Goal: Transaction & Acquisition: Download file/media

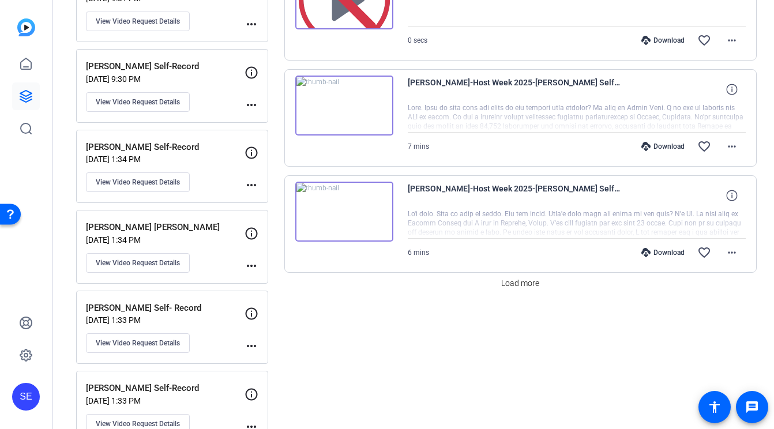
scroll to position [954, 0]
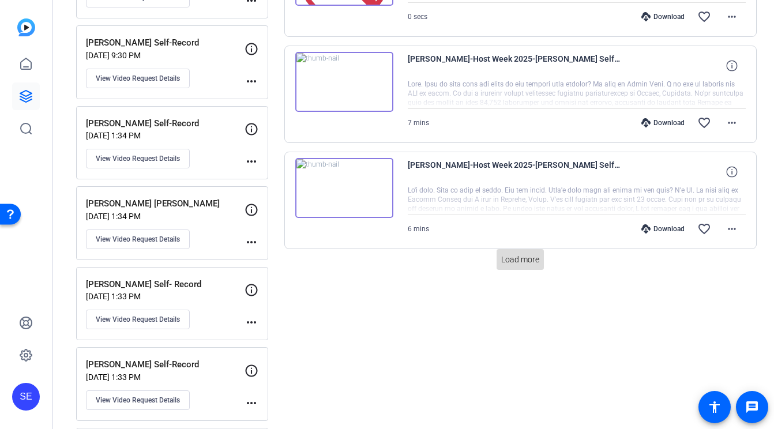
click at [519, 259] on span "Load more" at bounding box center [520, 260] width 38 height 12
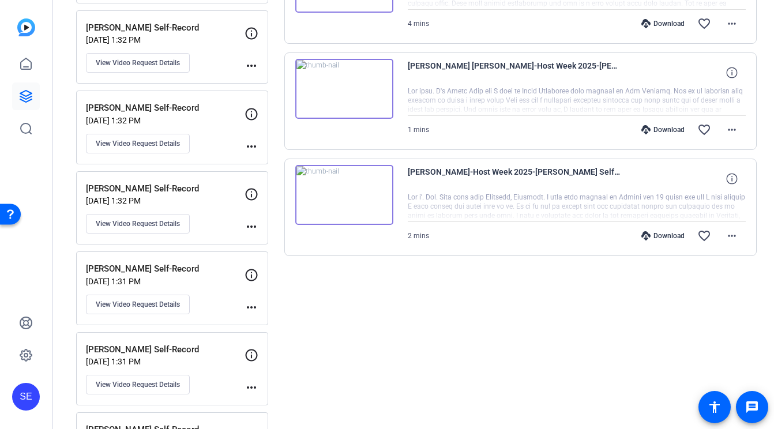
scroll to position [1372, 0]
click at [737, 233] on mat-icon "more_horiz" at bounding box center [732, 235] width 14 height 14
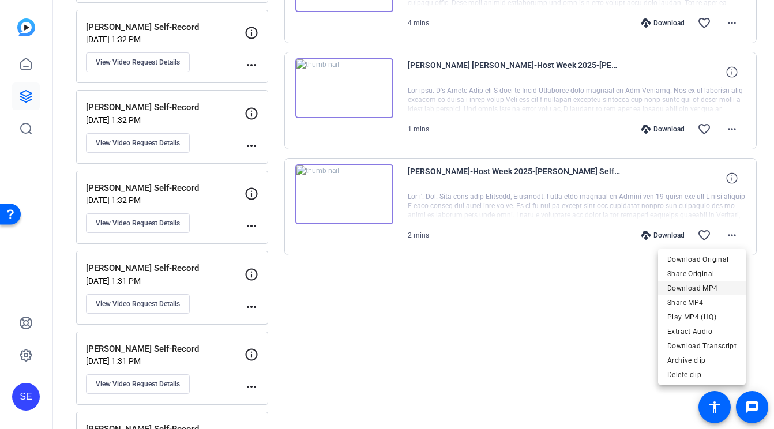
click at [703, 288] on span "Download MP4" at bounding box center [701, 288] width 69 height 14
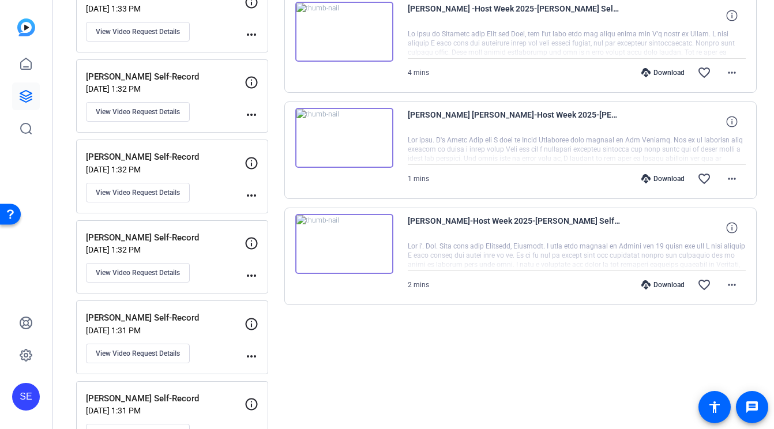
scroll to position [1305, 0]
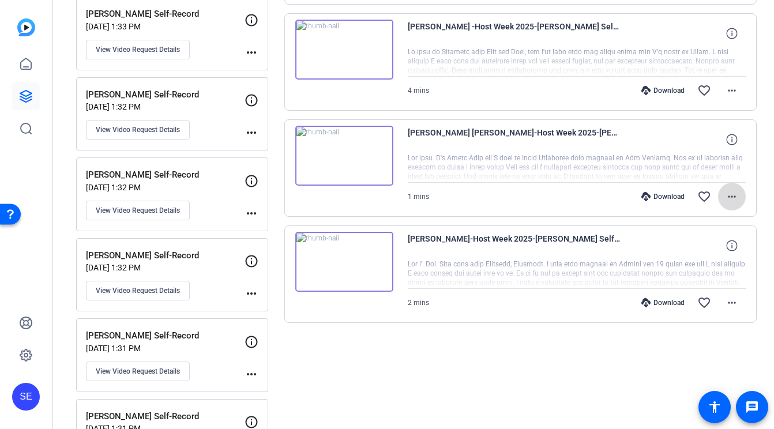
click at [736, 198] on mat-icon "more_horiz" at bounding box center [732, 197] width 14 height 14
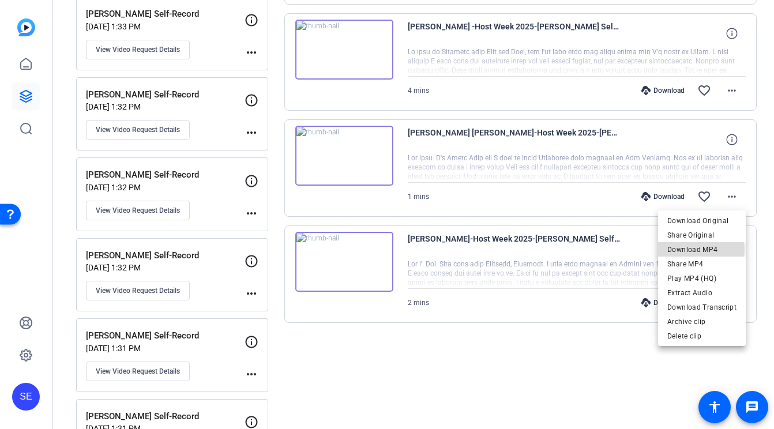
click at [701, 250] on span "Download MP4" at bounding box center [701, 250] width 69 height 14
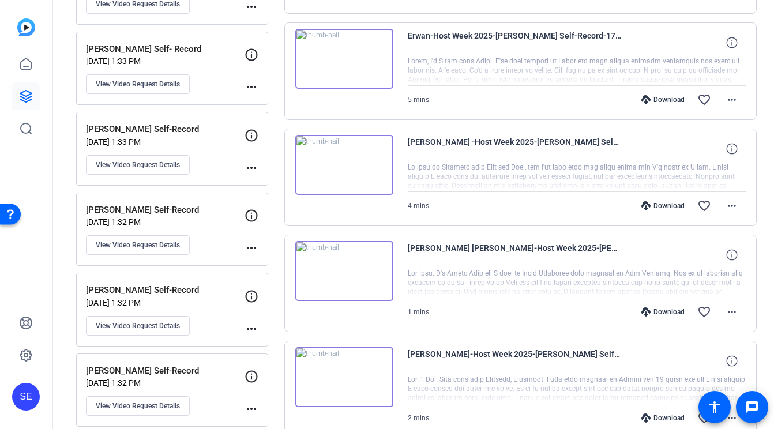
scroll to position [1158, 0]
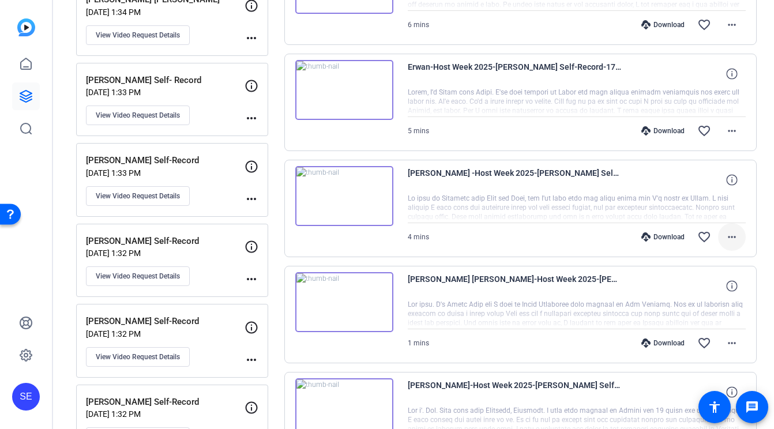
click at [732, 238] on mat-icon "more_horiz" at bounding box center [732, 237] width 14 height 14
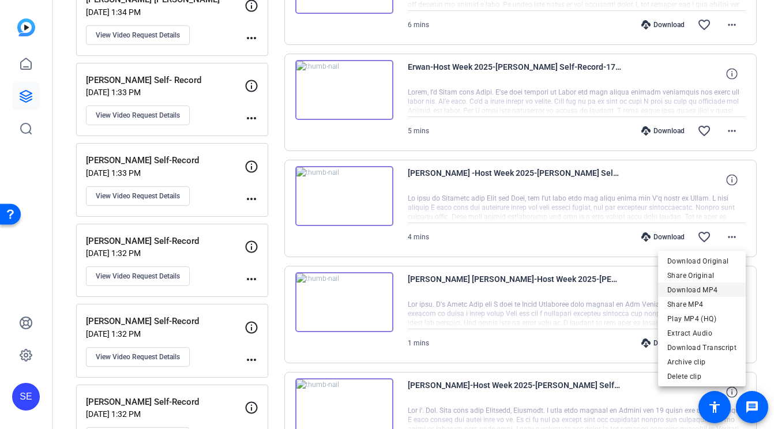
click at [707, 292] on span "Download MP4" at bounding box center [701, 290] width 69 height 14
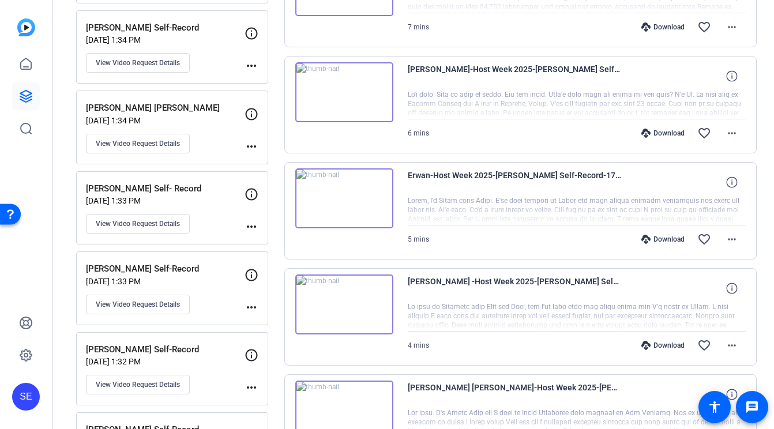
scroll to position [1038, 0]
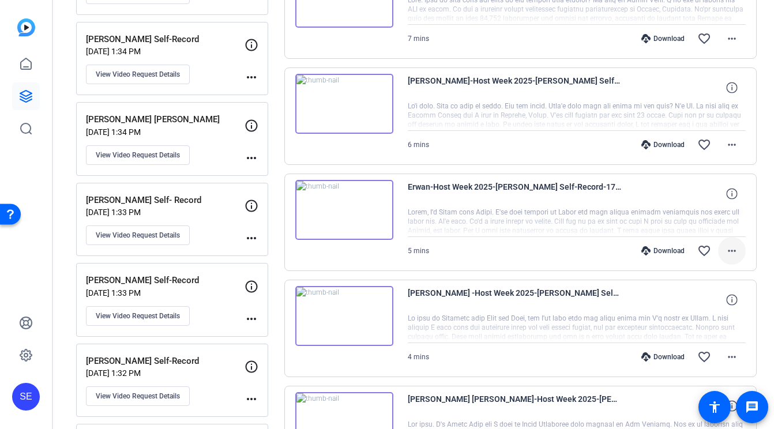
click at [732, 250] on mat-icon "more_horiz" at bounding box center [732, 251] width 14 height 14
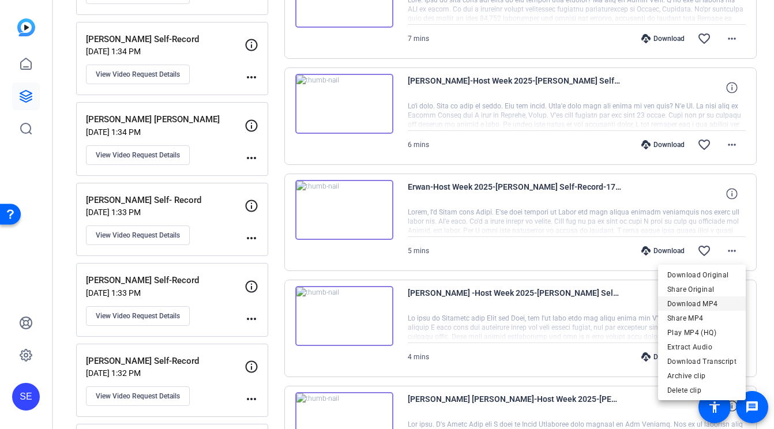
click at [708, 302] on span "Download MP4" at bounding box center [701, 304] width 69 height 14
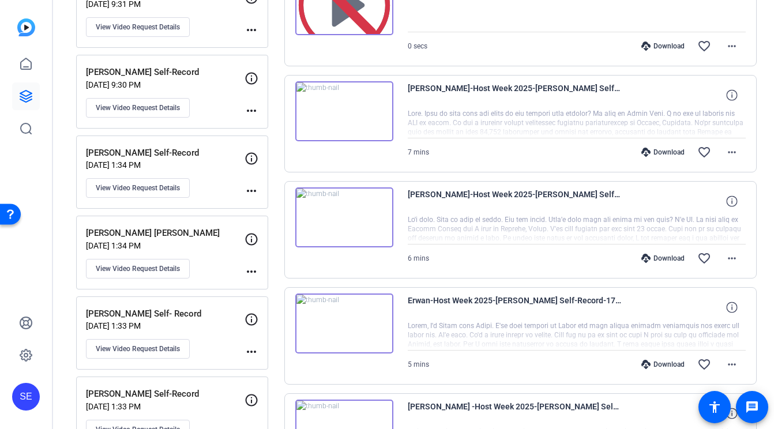
scroll to position [922, 0]
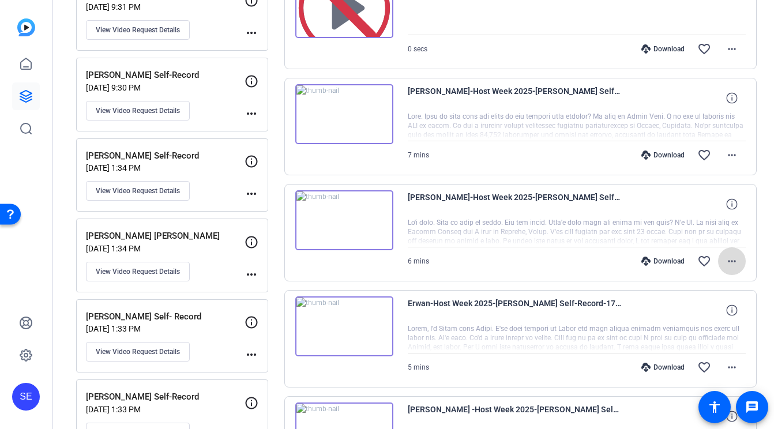
click at [732, 259] on mat-icon "more_horiz" at bounding box center [732, 261] width 14 height 14
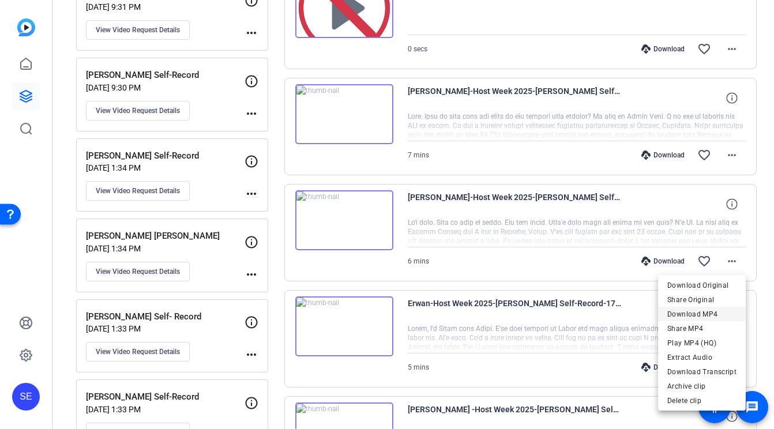
click at [703, 316] on span "Download MP4" at bounding box center [701, 314] width 69 height 14
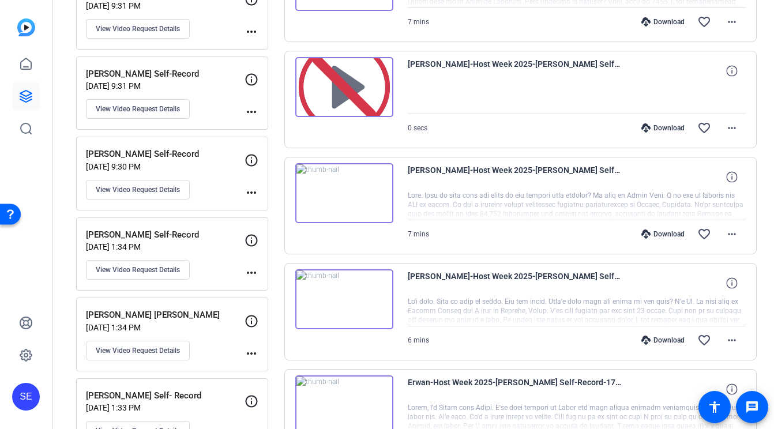
scroll to position [831, 0]
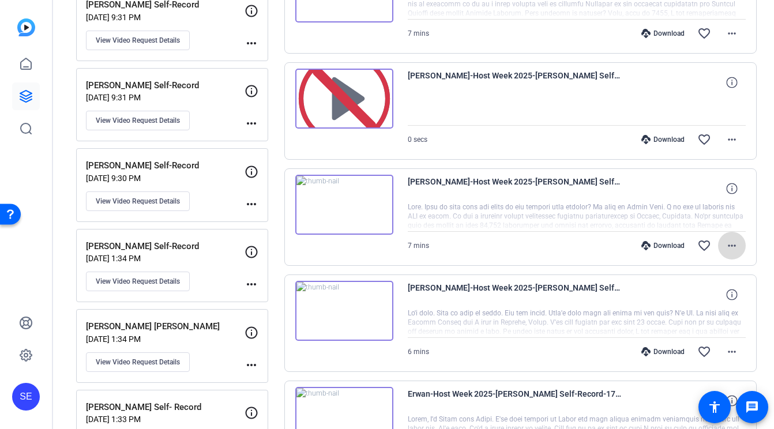
click at [728, 245] on mat-icon "more_horiz" at bounding box center [732, 246] width 14 height 14
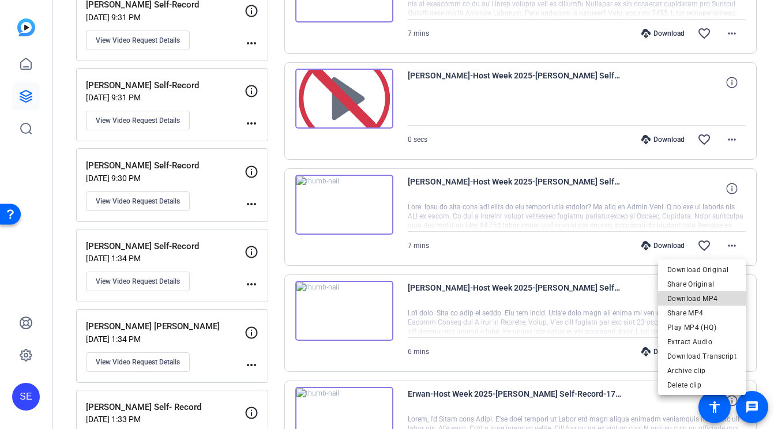
click at [707, 302] on span "Download MP4" at bounding box center [701, 299] width 69 height 14
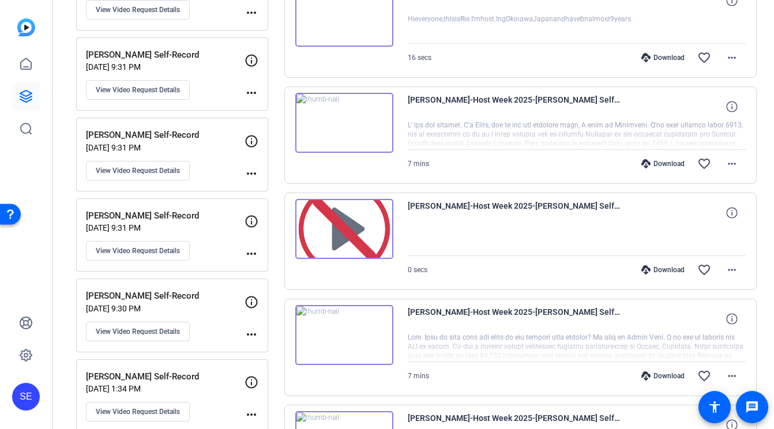
scroll to position [665, 0]
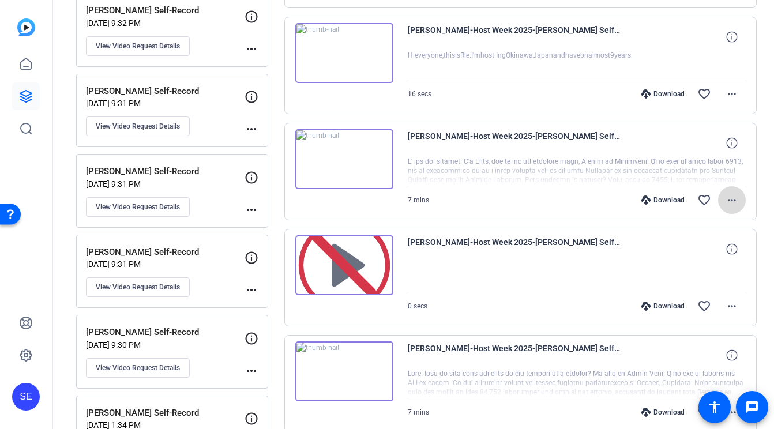
click at [728, 201] on mat-icon "more_horiz" at bounding box center [732, 200] width 14 height 14
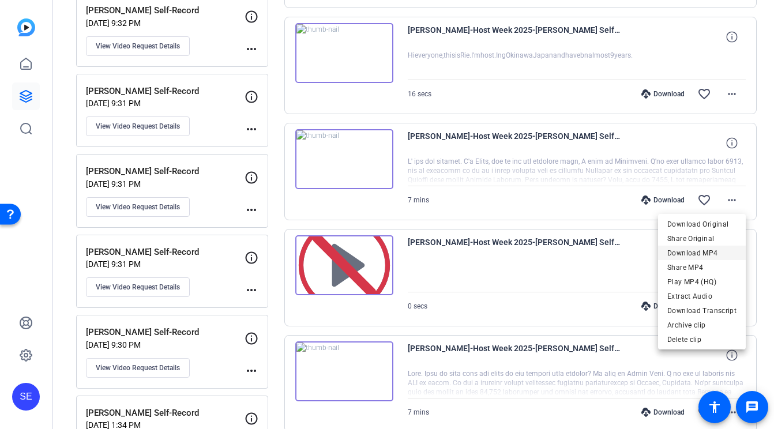
click at [717, 248] on span "Download MP4" at bounding box center [701, 253] width 69 height 14
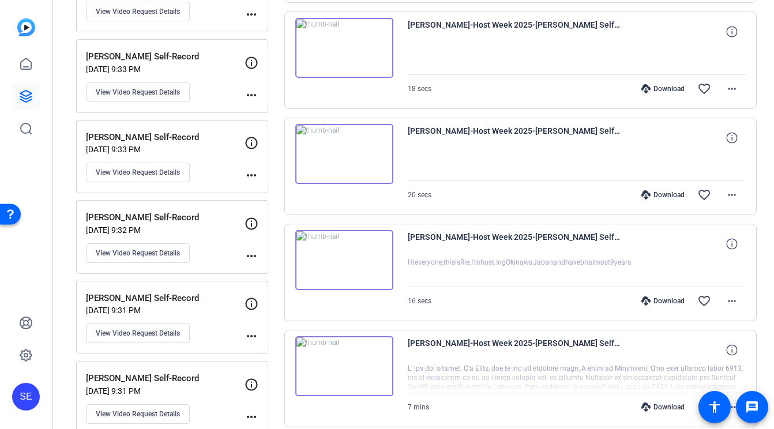
scroll to position [476, 0]
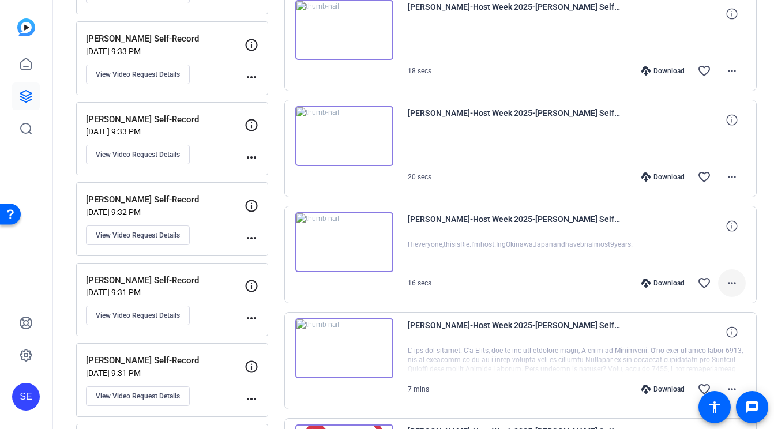
click at [731, 282] on mat-icon "more_horiz" at bounding box center [732, 283] width 14 height 14
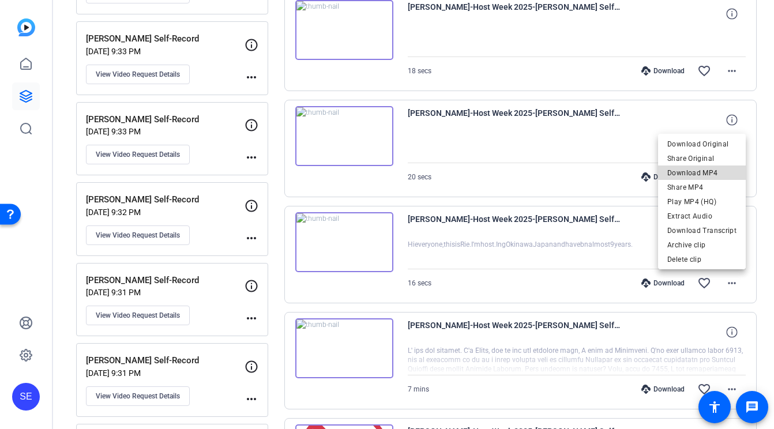
click at [714, 171] on span "Download MP4" at bounding box center [701, 173] width 69 height 14
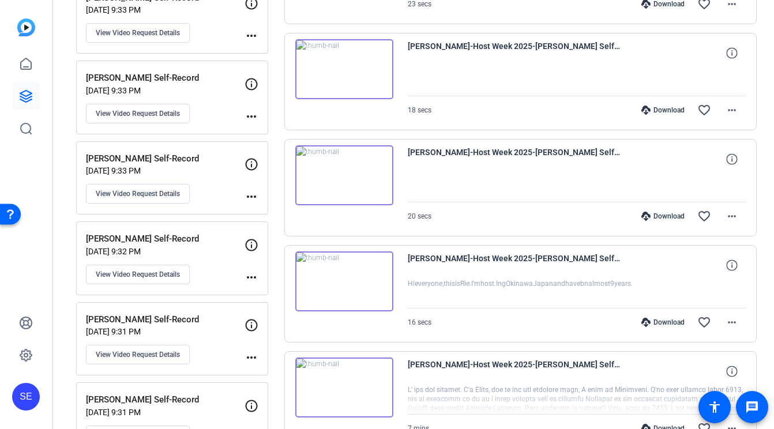
scroll to position [409, 0]
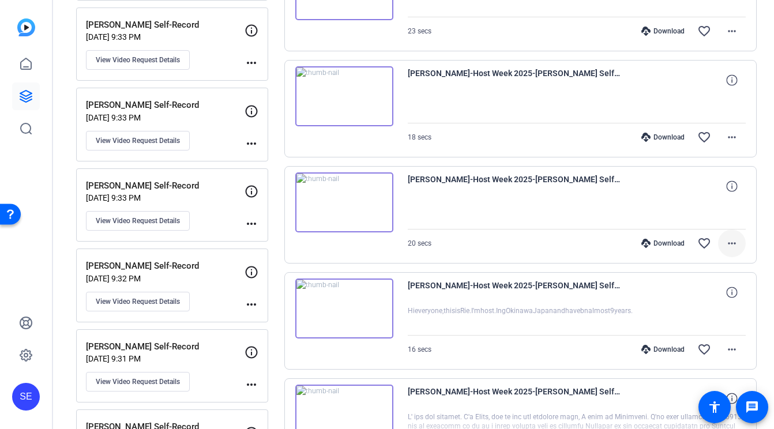
click at [737, 246] on mat-icon "more_horiz" at bounding box center [732, 243] width 14 height 14
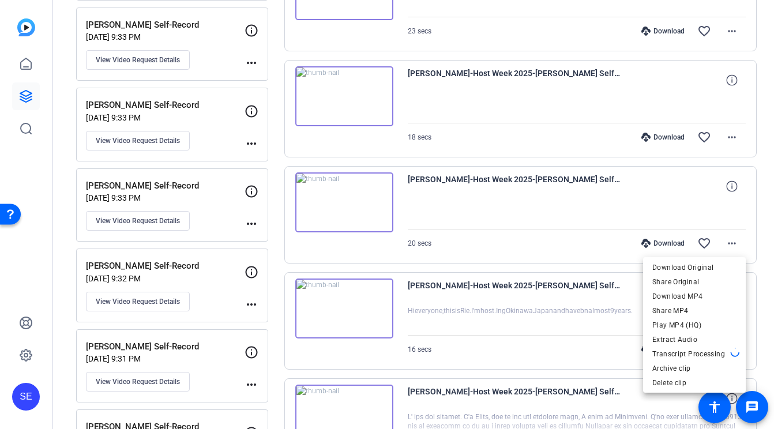
click at [592, 227] on div at bounding box center [387, 214] width 774 height 429
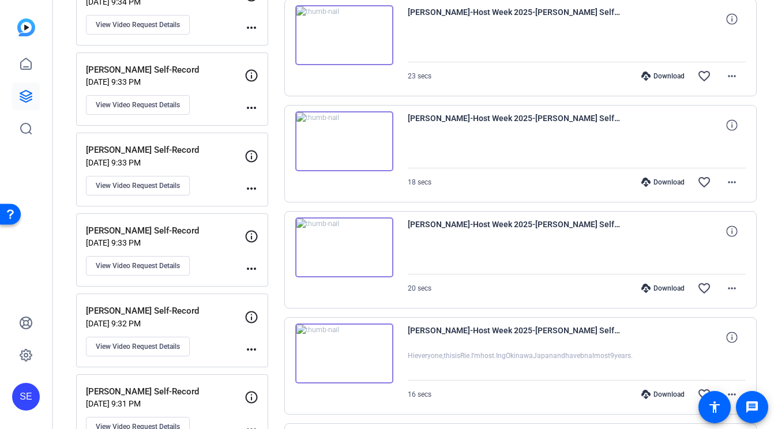
scroll to position [362, 0]
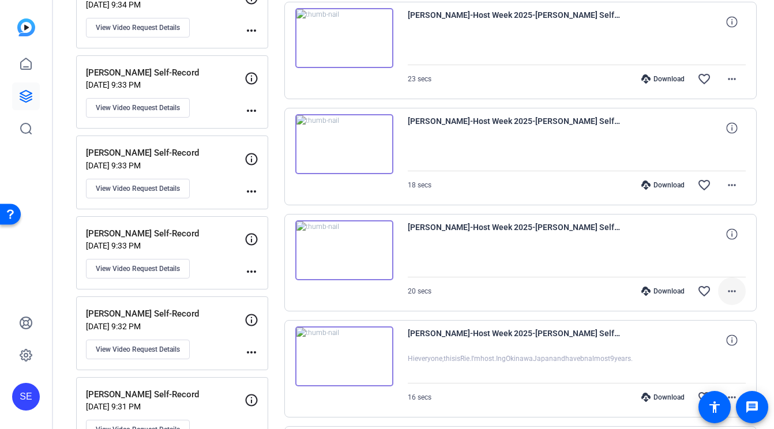
click at [737, 295] on mat-icon "more_horiz" at bounding box center [732, 291] width 14 height 14
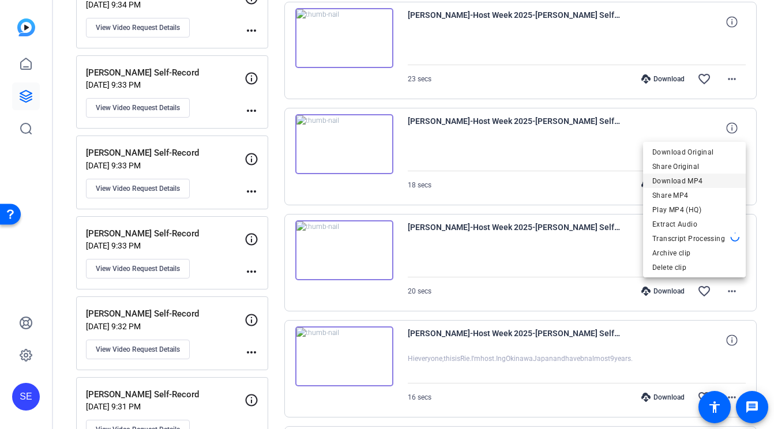
click at [692, 176] on span "Download MP4" at bounding box center [694, 181] width 84 height 14
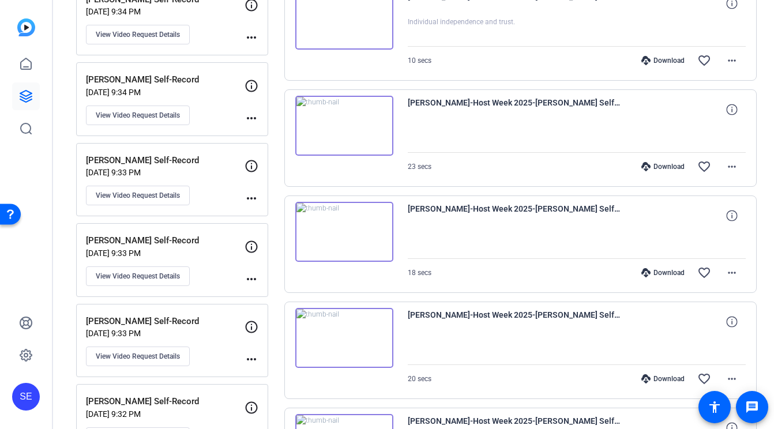
scroll to position [263, 0]
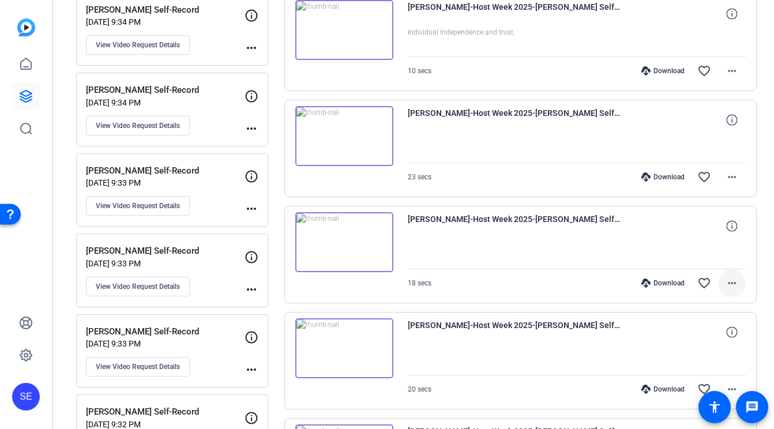
click at [733, 288] on mat-icon "more_horiz" at bounding box center [732, 283] width 14 height 14
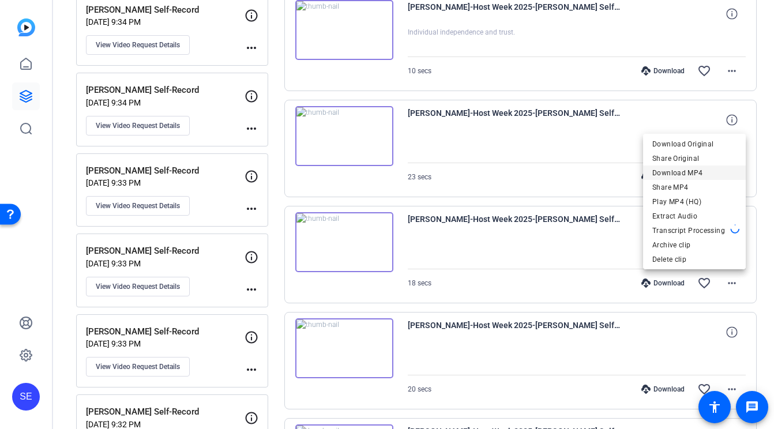
click at [702, 172] on span "Download MP4" at bounding box center [694, 173] width 84 height 14
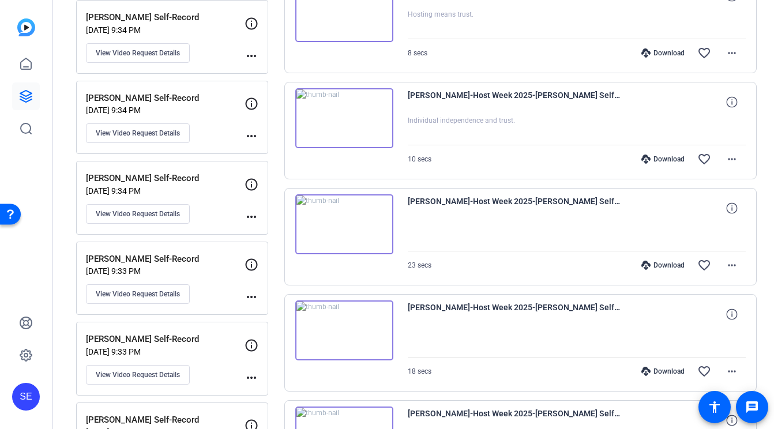
scroll to position [175, 0]
click at [737, 262] on mat-icon "more_horiz" at bounding box center [732, 266] width 14 height 14
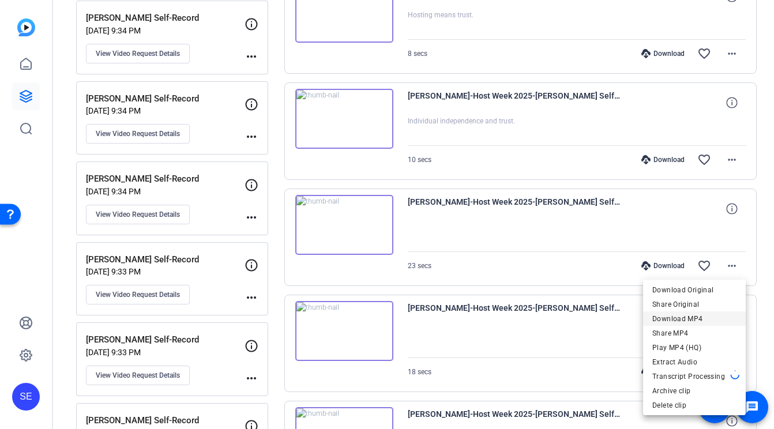
click at [708, 319] on span "Download MP4" at bounding box center [694, 319] width 84 height 14
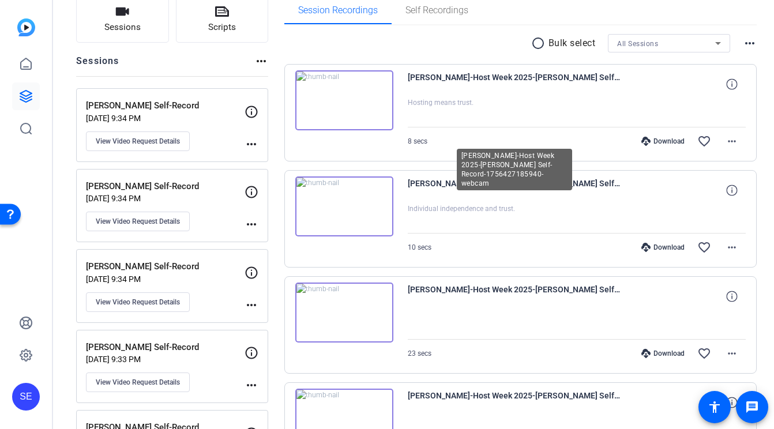
scroll to position [83, 0]
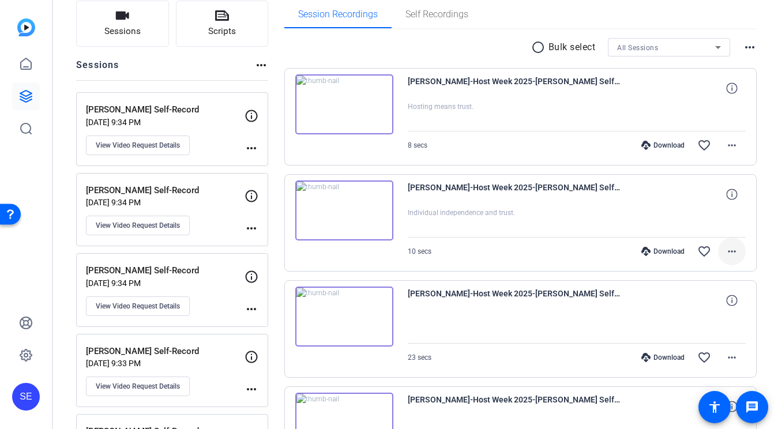
click at [740, 257] on span at bounding box center [732, 252] width 28 height 28
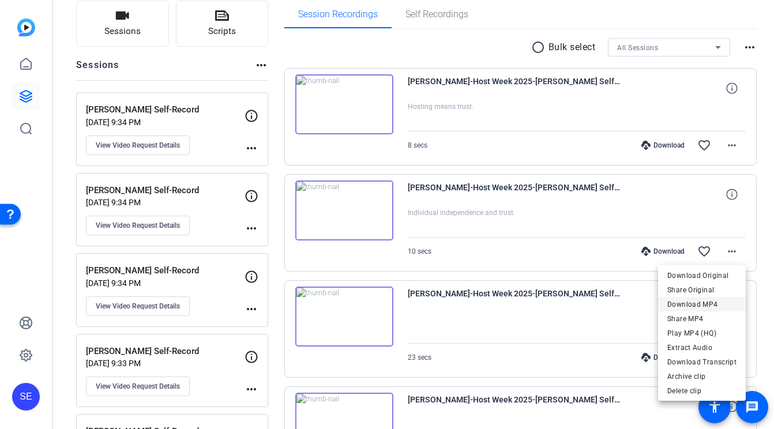
click at [726, 302] on span "Download MP4" at bounding box center [701, 305] width 69 height 14
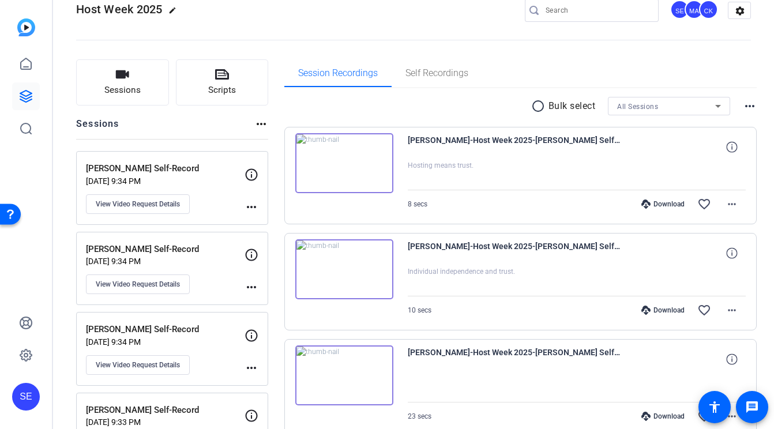
scroll to position [18, 0]
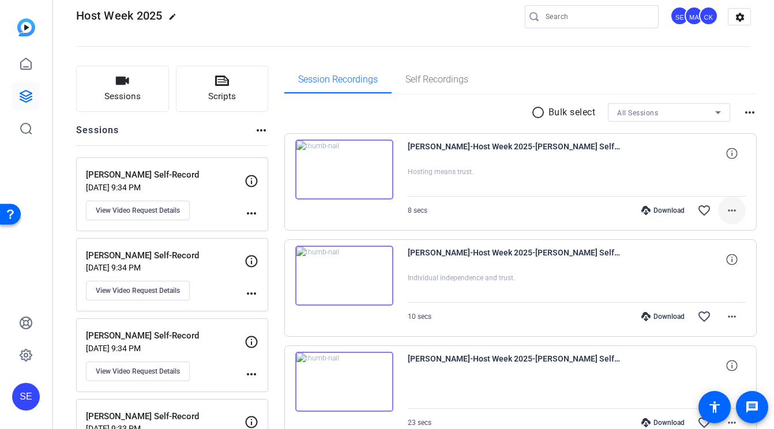
click at [736, 208] on mat-icon "more_horiz" at bounding box center [732, 211] width 14 height 14
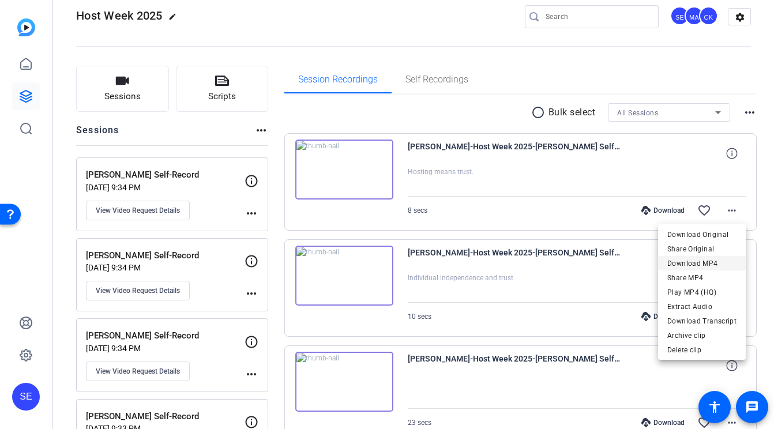
click at [711, 262] on span "Download MP4" at bounding box center [701, 264] width 69 height 14
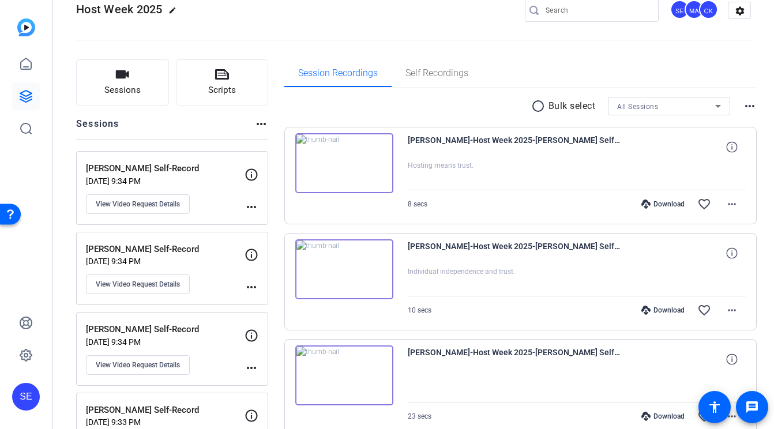
scroll to position [19, 0]
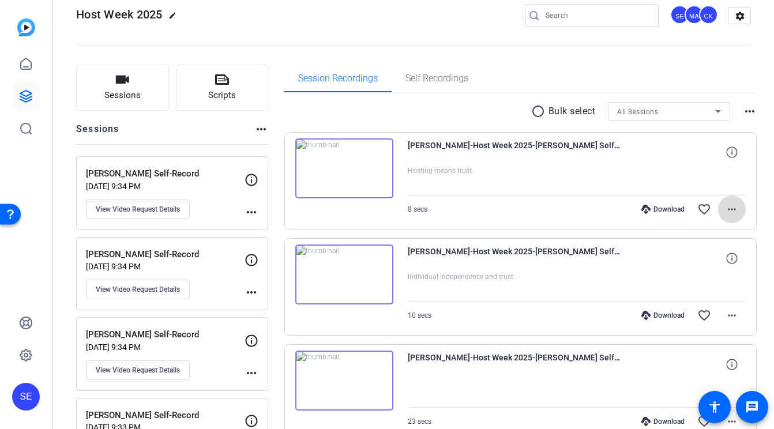
click at [737, 208] on mat-icon "more_horiz" at bounding box center [732, 209] width 14 height 14
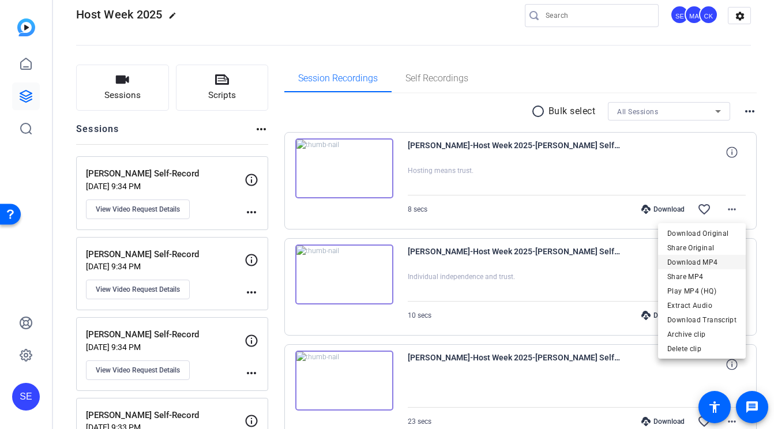
click at [714, 263] on span "Download MP4" at bounding box center [701, 262] width 69 height 14
